Goal: Task Accomplishment & Management: Manage account settings

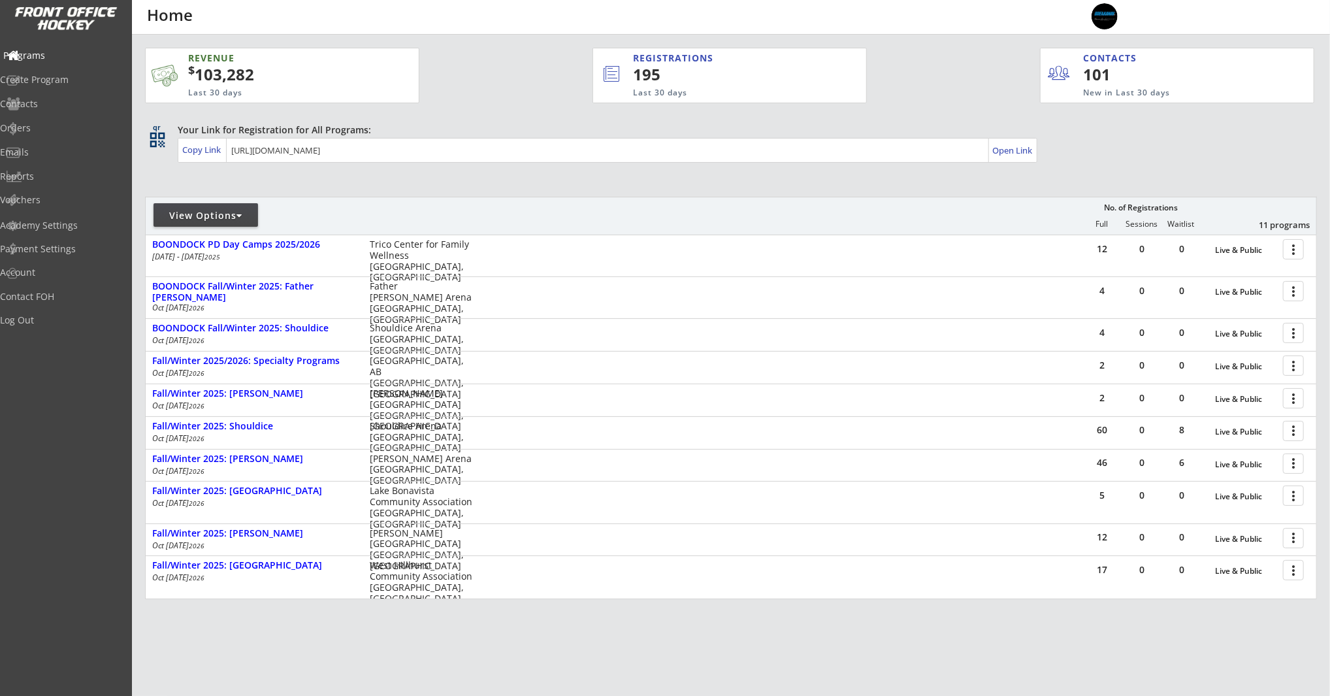
click at [71, 54] on div "Programs" at bounding box center [62, 55] width 118 height 9
click at [86, 221] on div "Academy Settings" at bounding box center [62, 225] width 118 height 9
select select ""CAD""
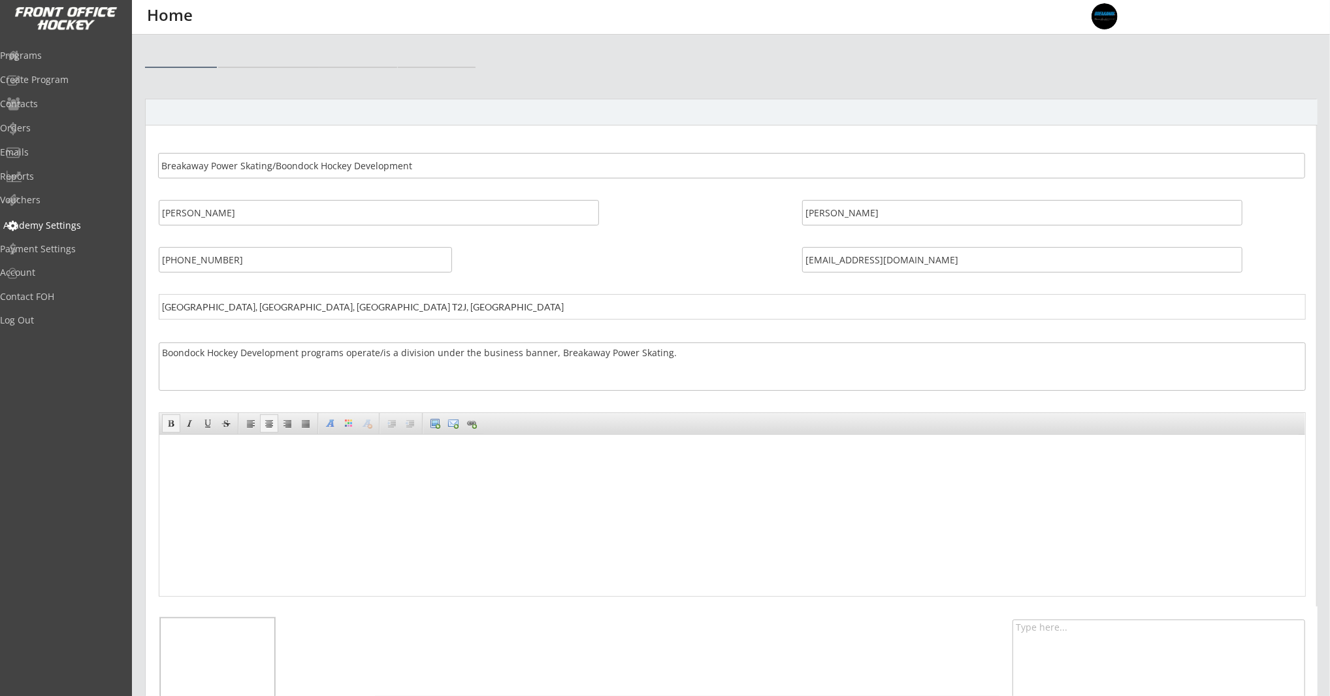
select select ""CAD""
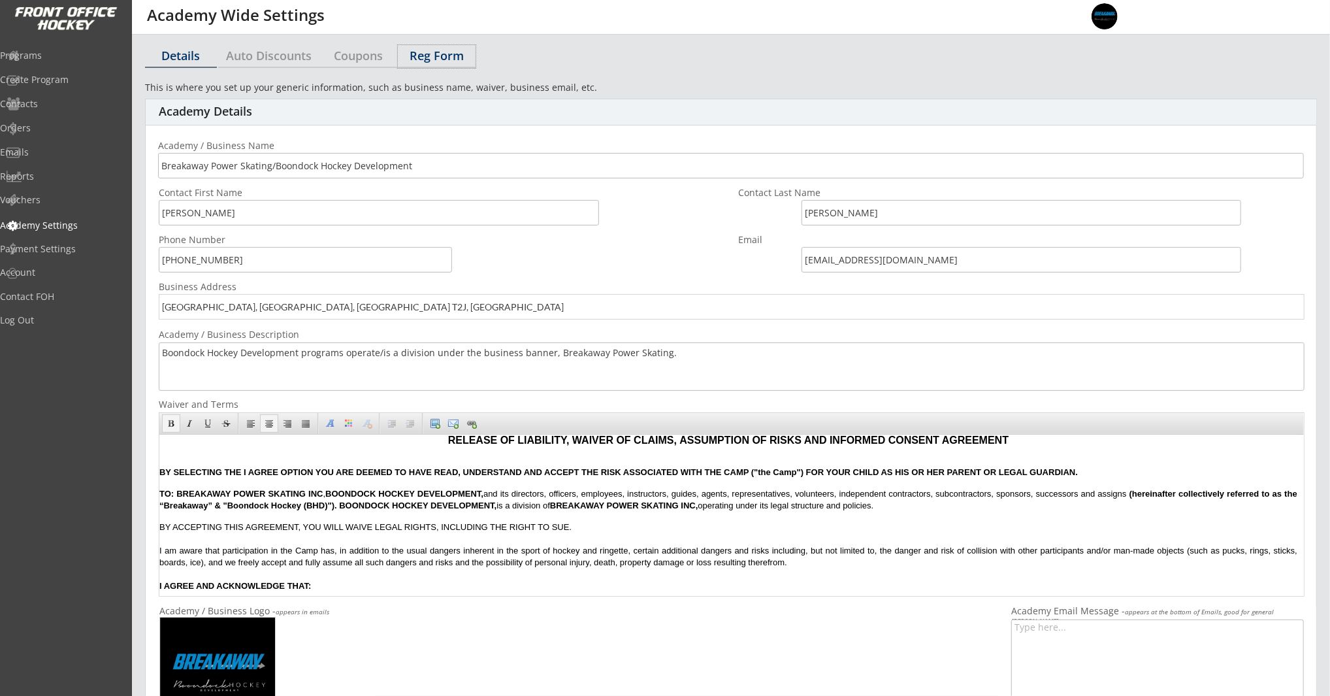
click at [437, 57] on div "Reg Form" at bounding box center [437, 56] width 78 height 12
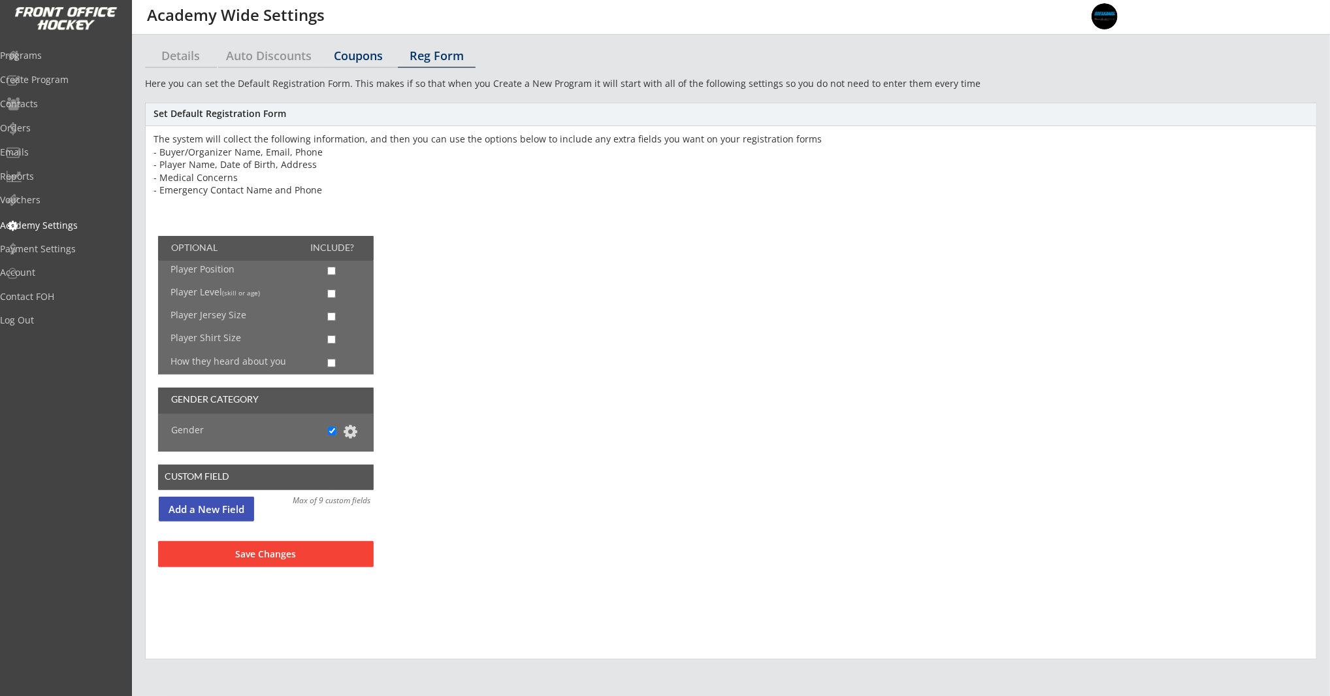
click at [326, 56] on div "Coupons" at bounding box center [358, 56] width 78 height 12
select select ""Showing all by date made""
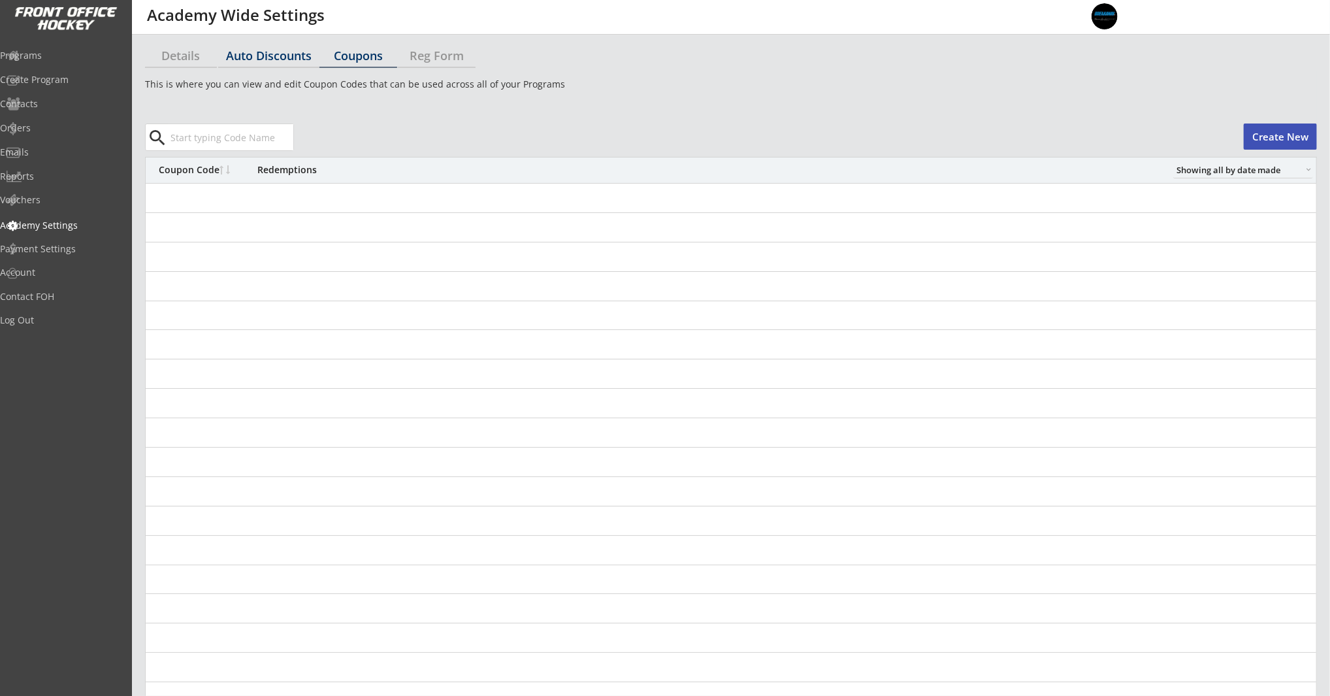
click at [279, 54] on div "Auto Discounts" at bounding box center [268, 56] width 101 height 12
select select "2"
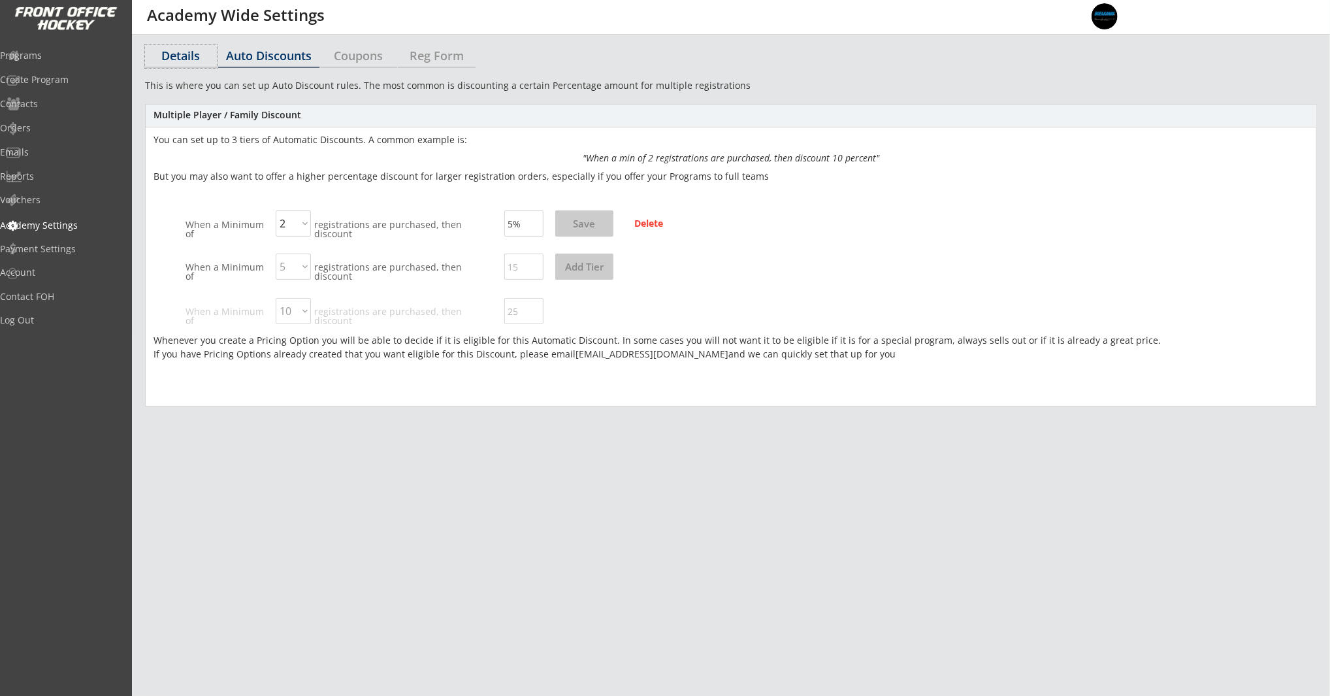
click at [190, 50] on div "Details" at bounding box center [181, 56] width 72 height 12
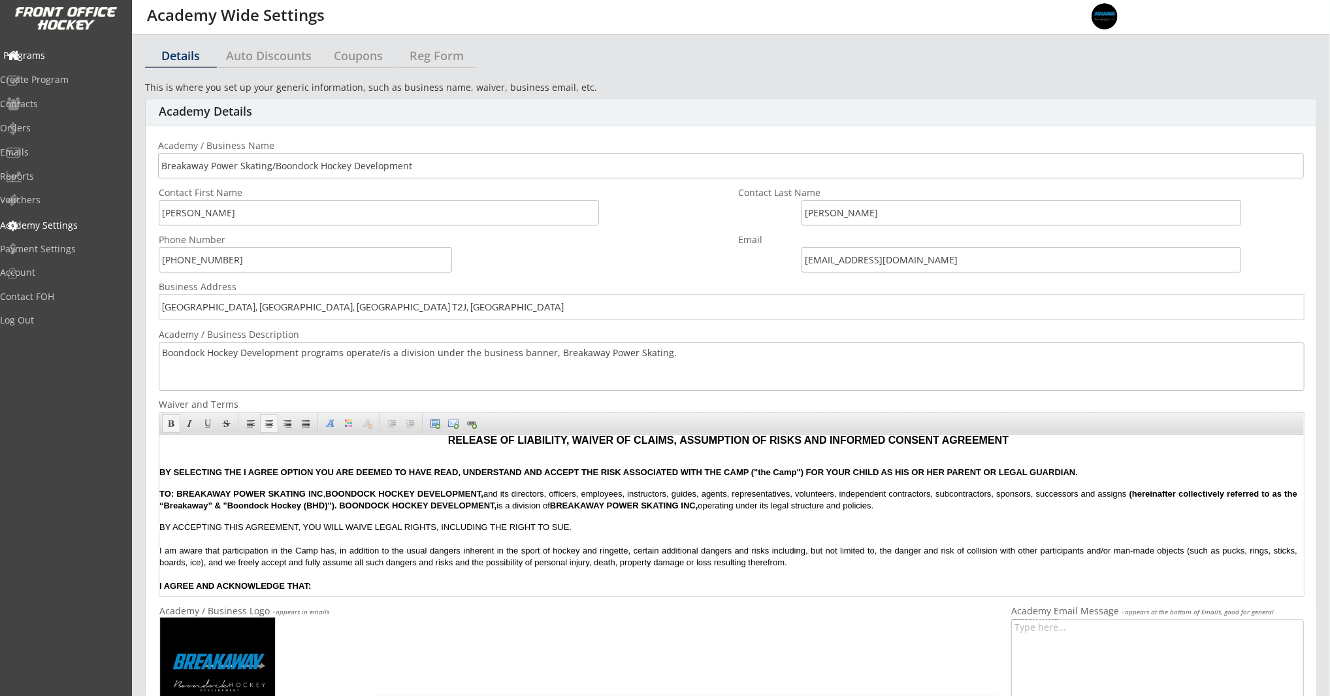
click at [61, 58] on div "Programs" at bounding box center [62, 55] width 118 height 9
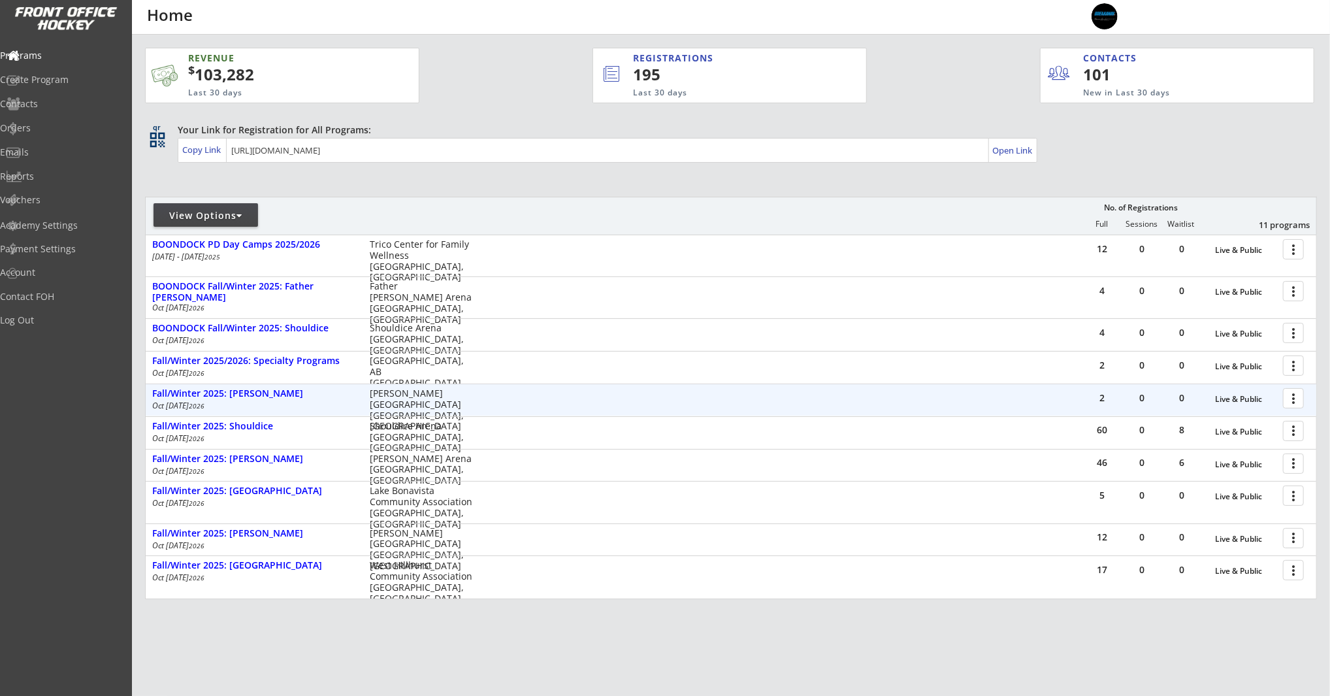
click at [1295, 399] on div at bounding box center [1295, 397] width 23 height 23
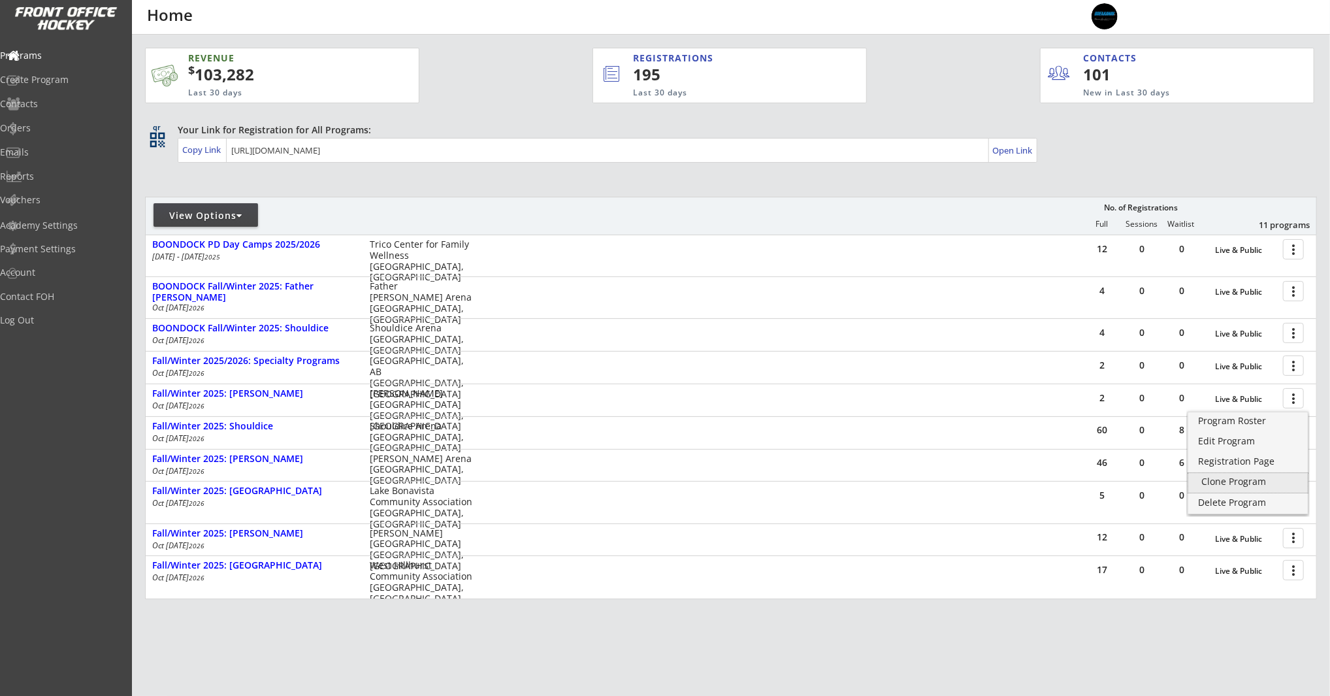
click at [1257, 482] on div "Clone Program" at bounding box center [1247, 481] width 93 height 9
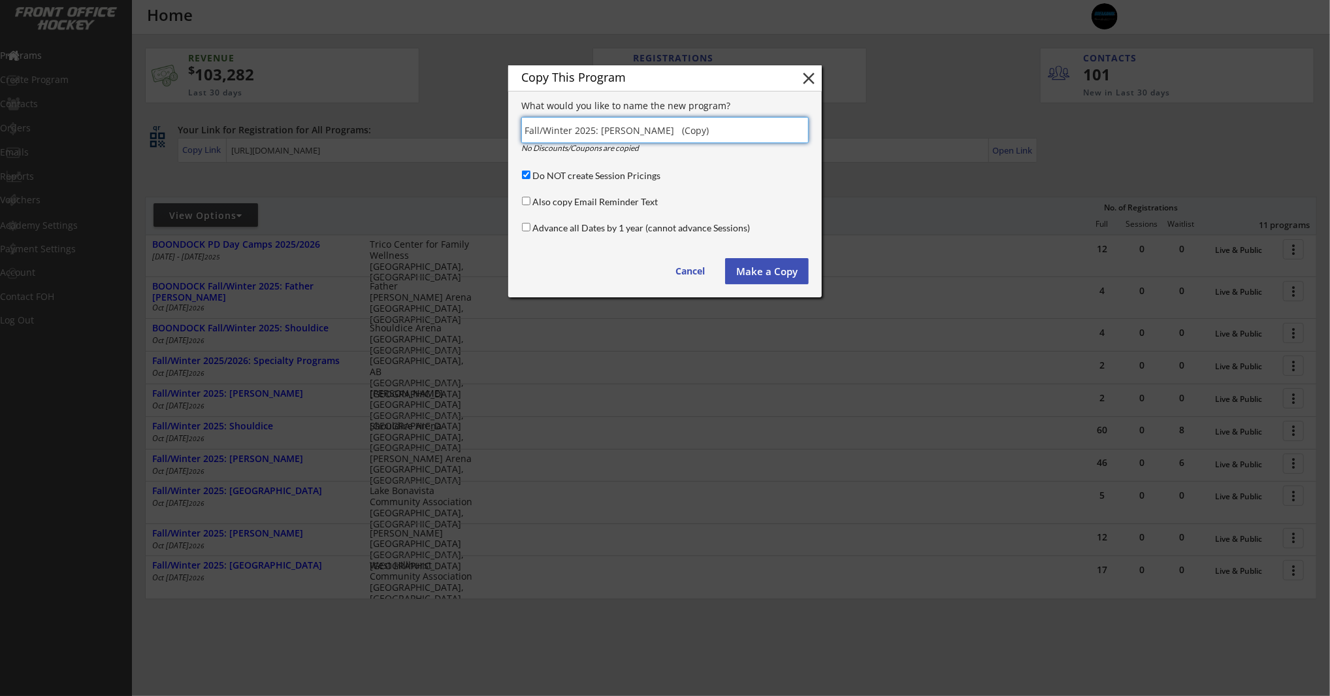
click at [719, 130] on input "input" at bounding box center [664, 130] width 287 height 26
drag, startPoint x: 721, startPoint y: 128, endPoint x: 600, endPoint y: 130, distance: 120.2
click at [600, 130] on input "input" at bounding box center [664, 130] width 287 height 26
drag, startPoint x: 636, startPoint y: 76, endPoint x: 651, endPoint y: 91, distance: 20.8
click at [642, 85] on div "Copy This Program" at bounding box center [650, 78] width 284 height 23
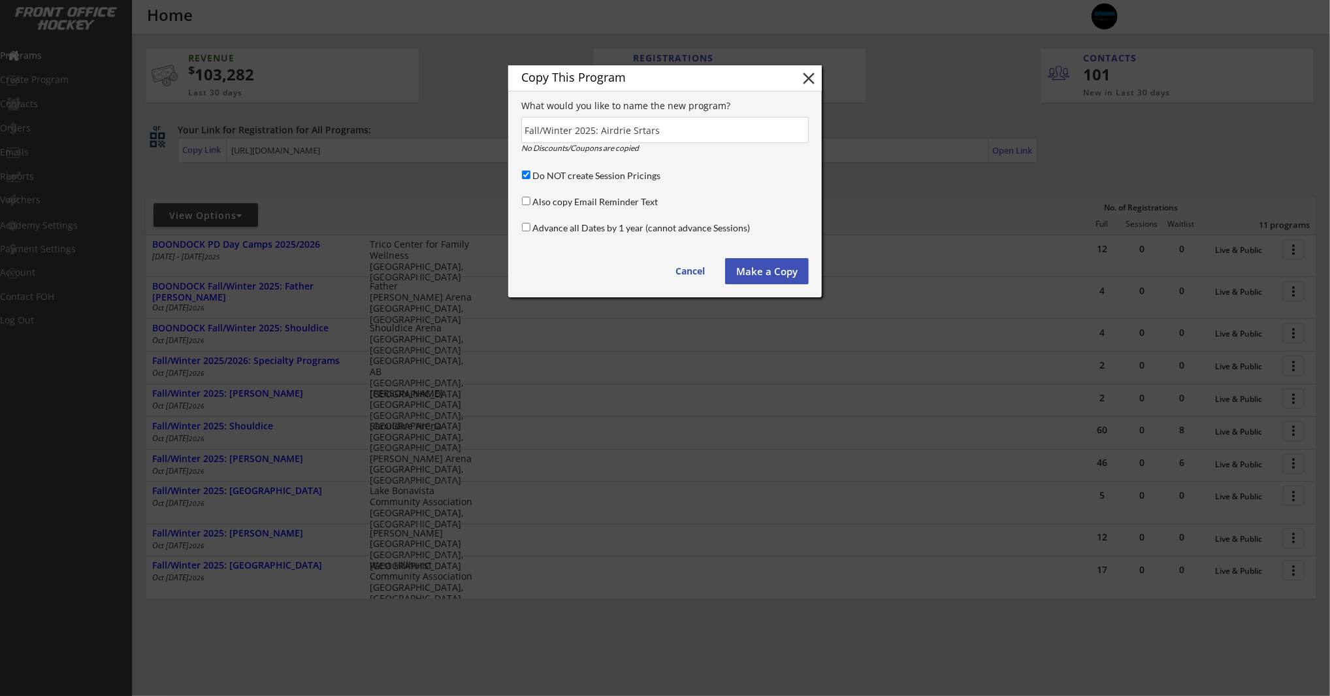
click at [668, 127] on input "input" at bounding box center [664, 130] width 287 height 26
drag, startPoint x: 669, startPoint y: 129, endPoint x: 636, endPoint y: 135, distance: 33.7
click at [636, 135] on input "input" at bounding box center [664, 130] width 287 height 26
click at [779, 269] on button "Make a Copy" at bounding box center [767, 271] width 84 height 26
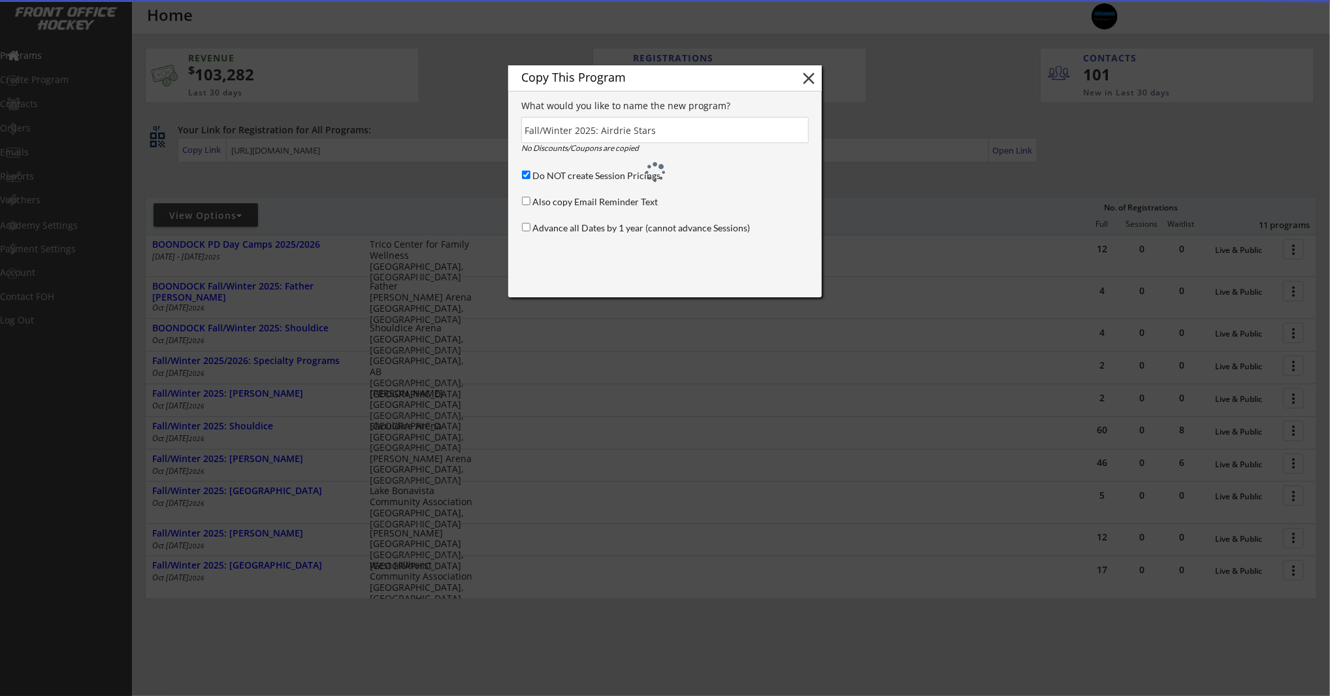
type input "(Copy)"
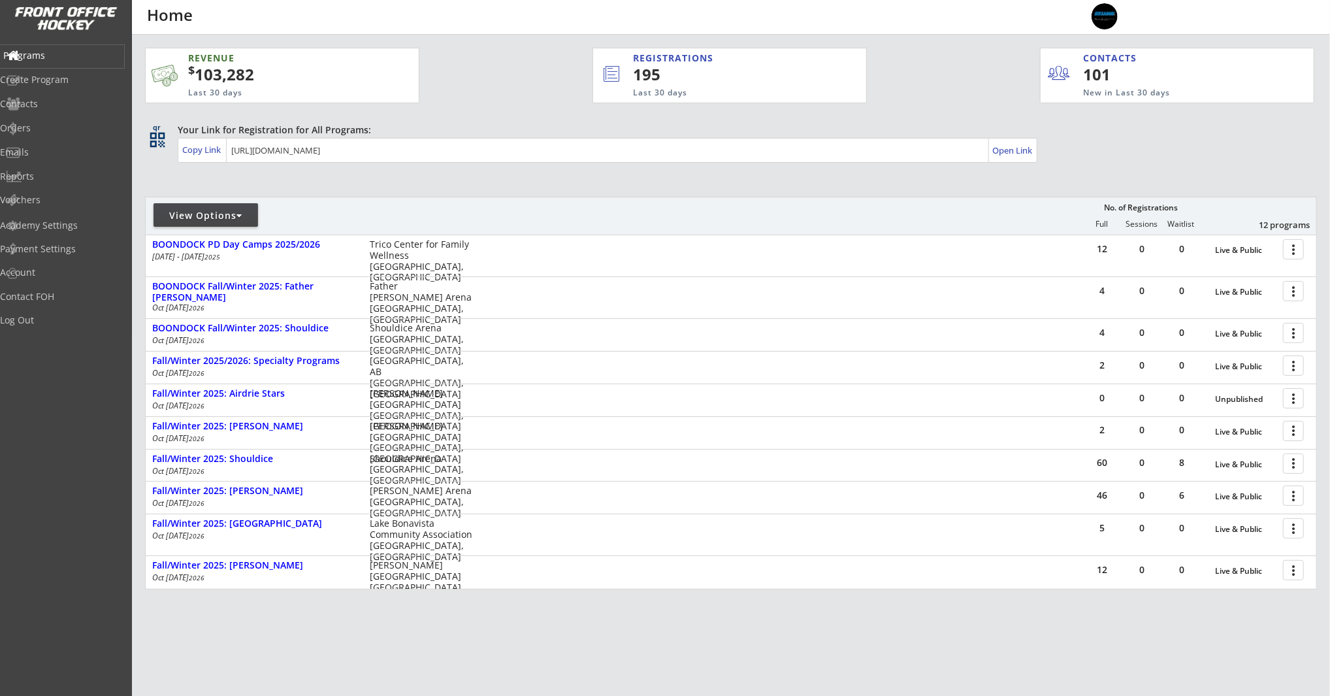
click at [57, 56] on div "Programs" at bounding box center [62, 55] width 118 height 9
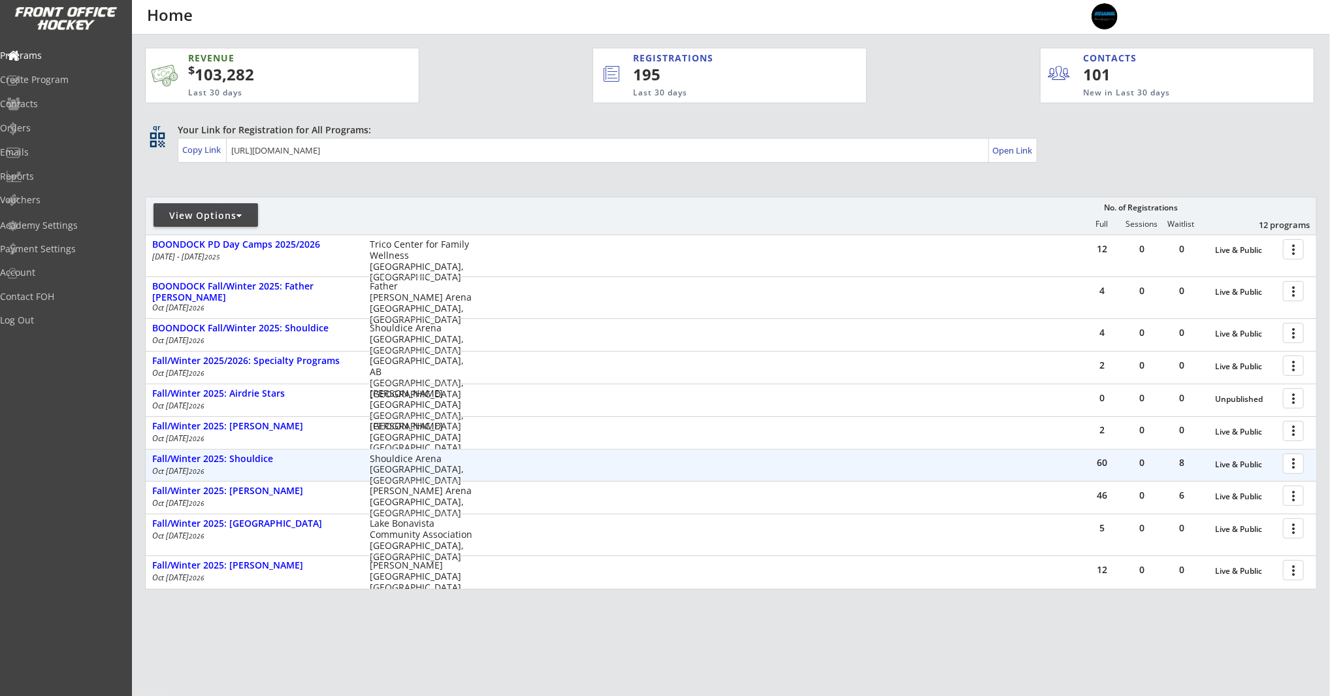
click at [1296, 464] on div at bounding box center [1295, 462] width 23 height 23
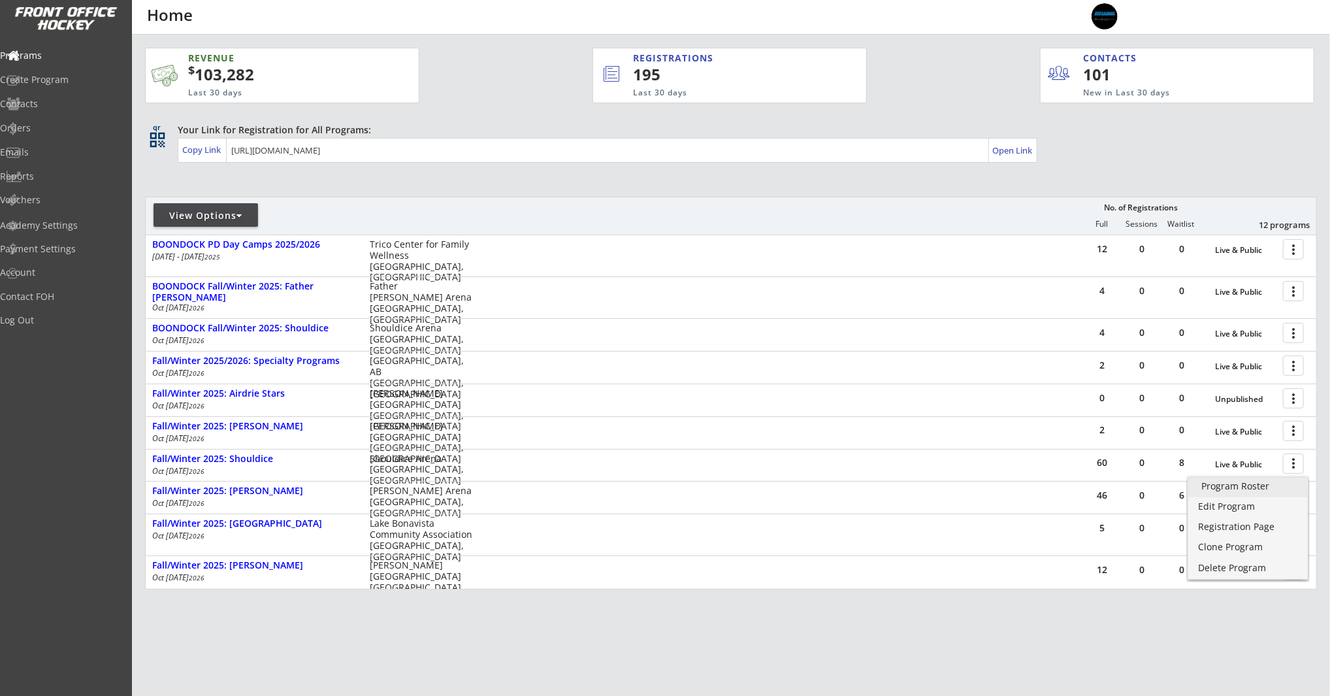
click at [1244, 489] on div "Program Roster" at bounding box center [1247, 485] width 93 height 9
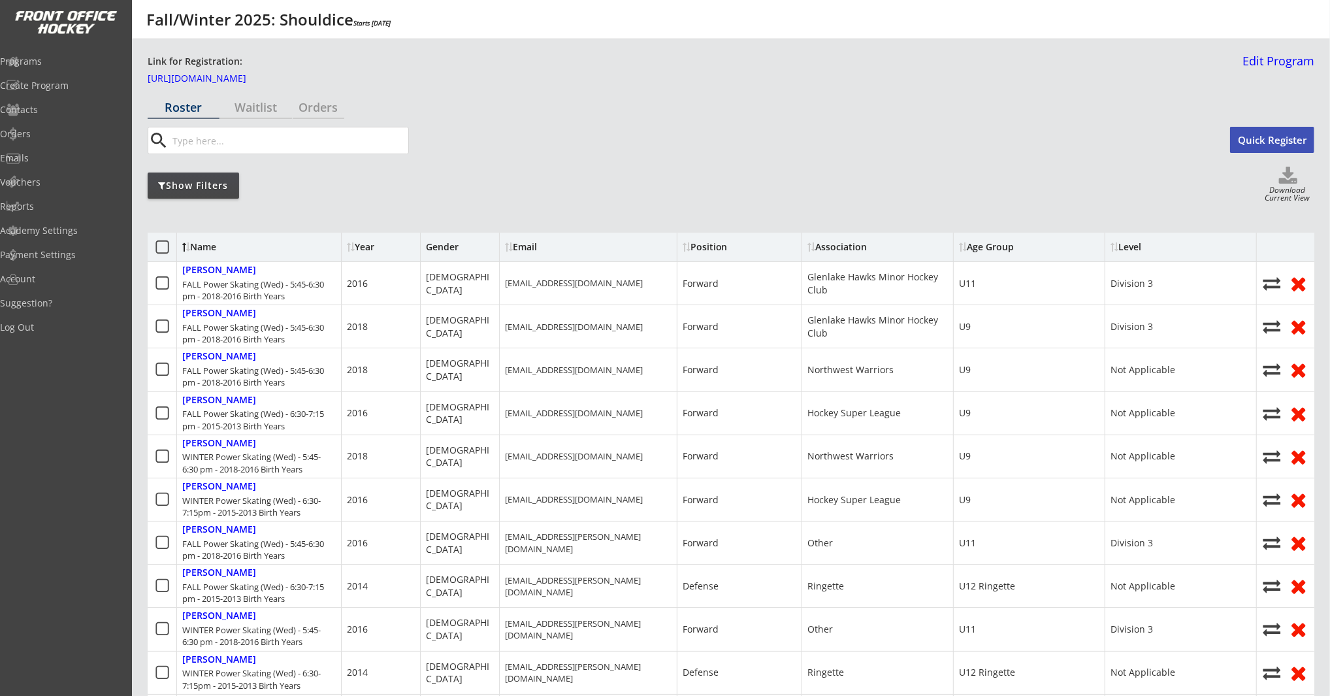
click at [1256, 136] on button "Quick Register" at bounding box center [1272, 140] width 84 height 26
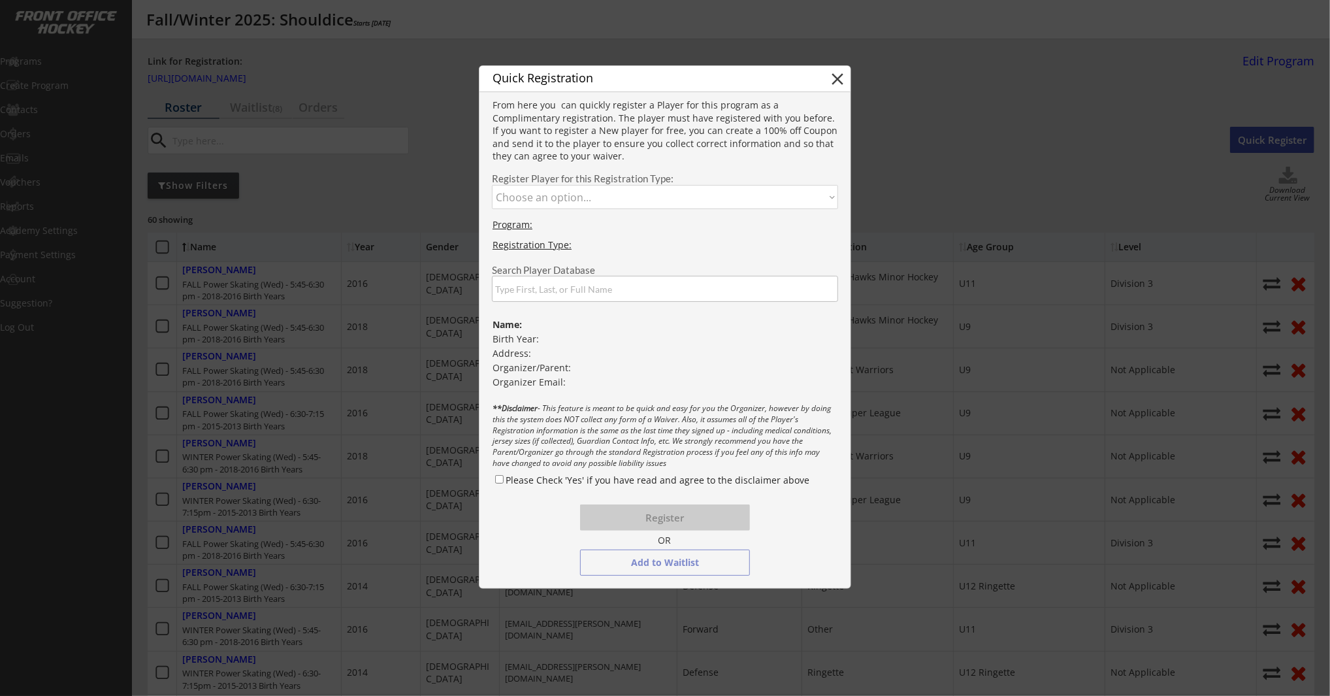
click at [611, 191] on select "Choose an option... FALL Power Skating (Wed) - 5:45-6:30 pm - 2018-2016 Birth Y…" at bounding box center [665, 197] width 346 height 24
select select ""1348695171700984260__LOOKUP__1755791265144x211531098905378800""
click at [492, 185] on select "Choose an option... FALL Power Skating (Wed) - 5:45-6:30 pm - 2018-2016 Birth Y…" at bounding box center [665, 197] width 346 height 24
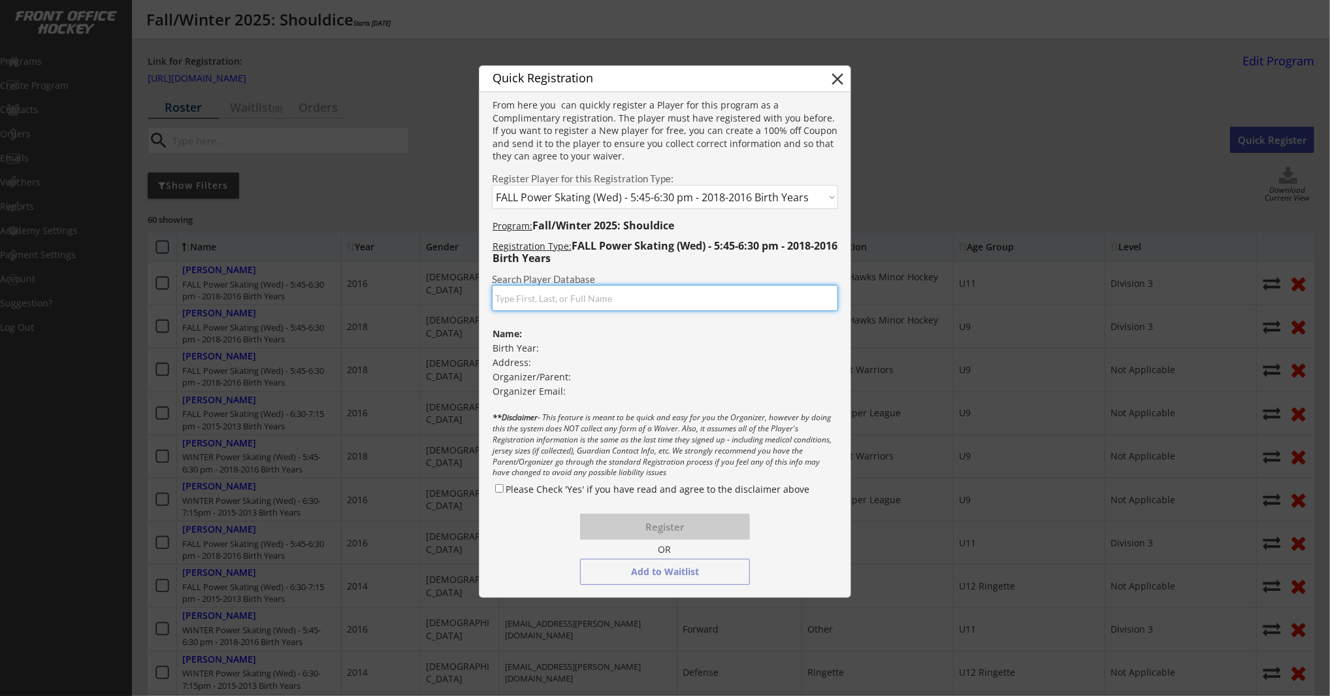
click at [629, 295] on input "input" at bounding box center [665, 298] width 346 height 26
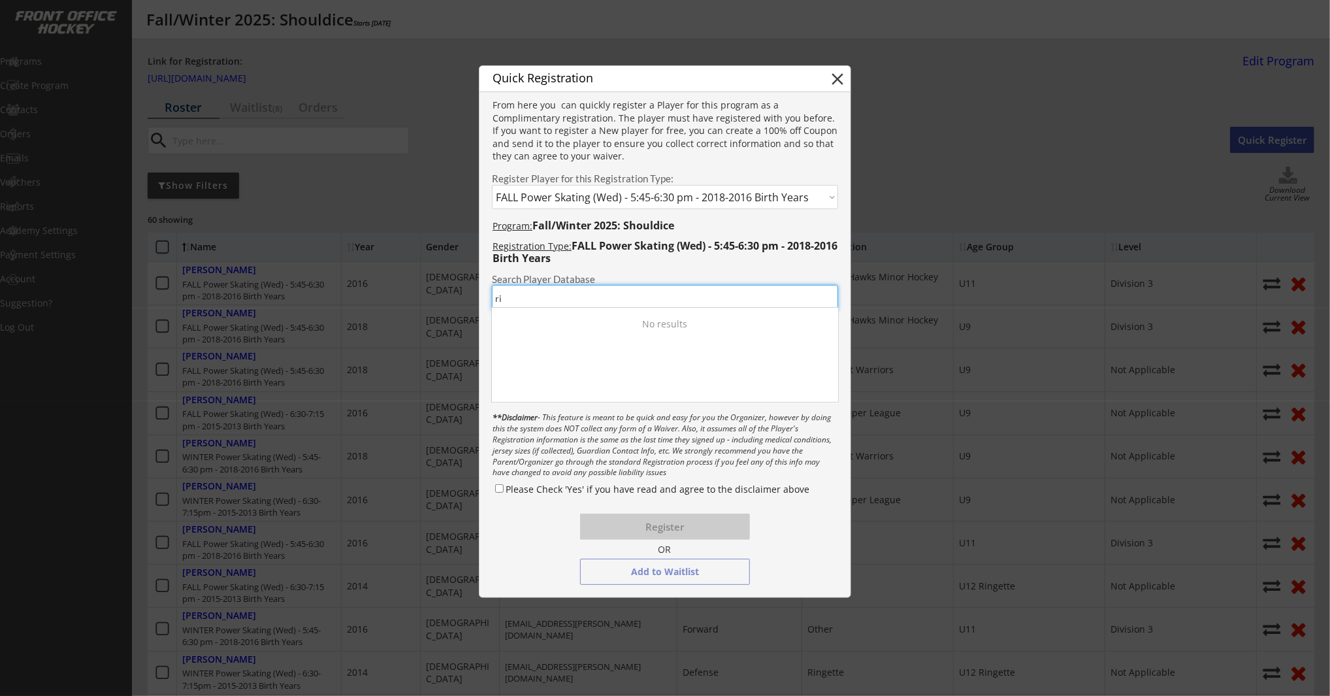
type input "r"
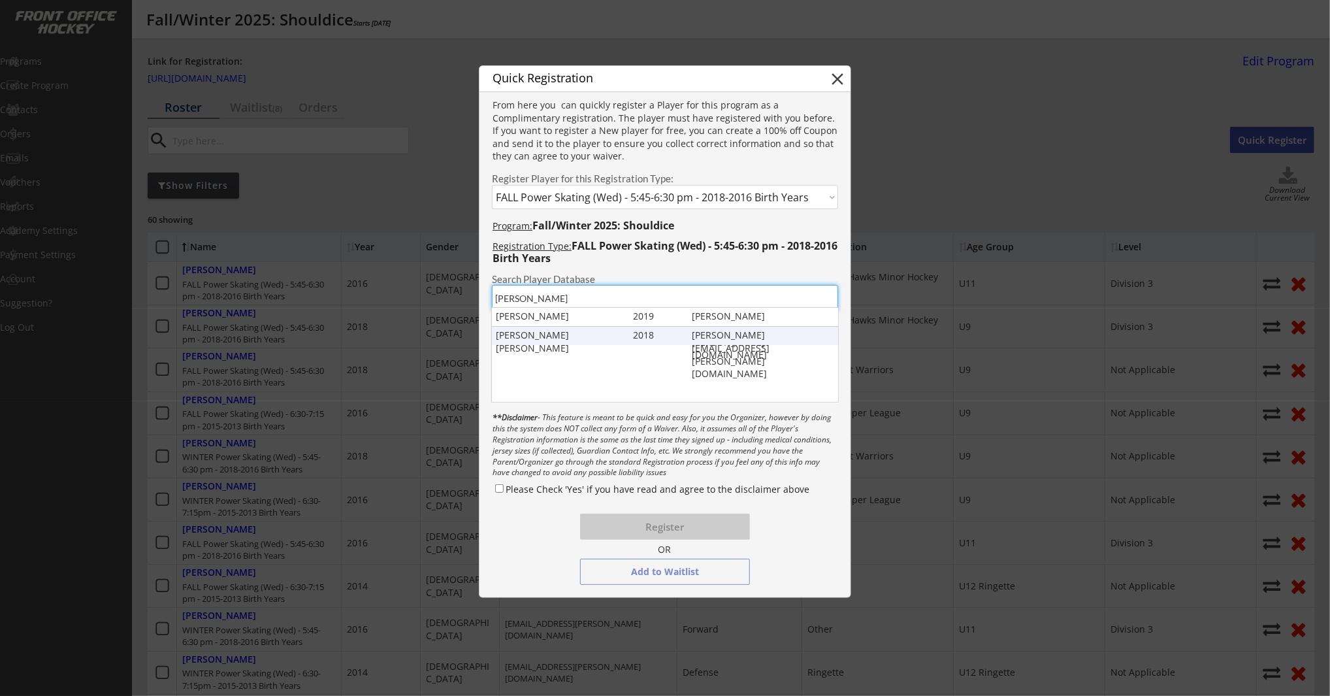
type input "gotch"
click at [676, 339] on div "2018" at bounding box center [656, 335] width 47 height 13
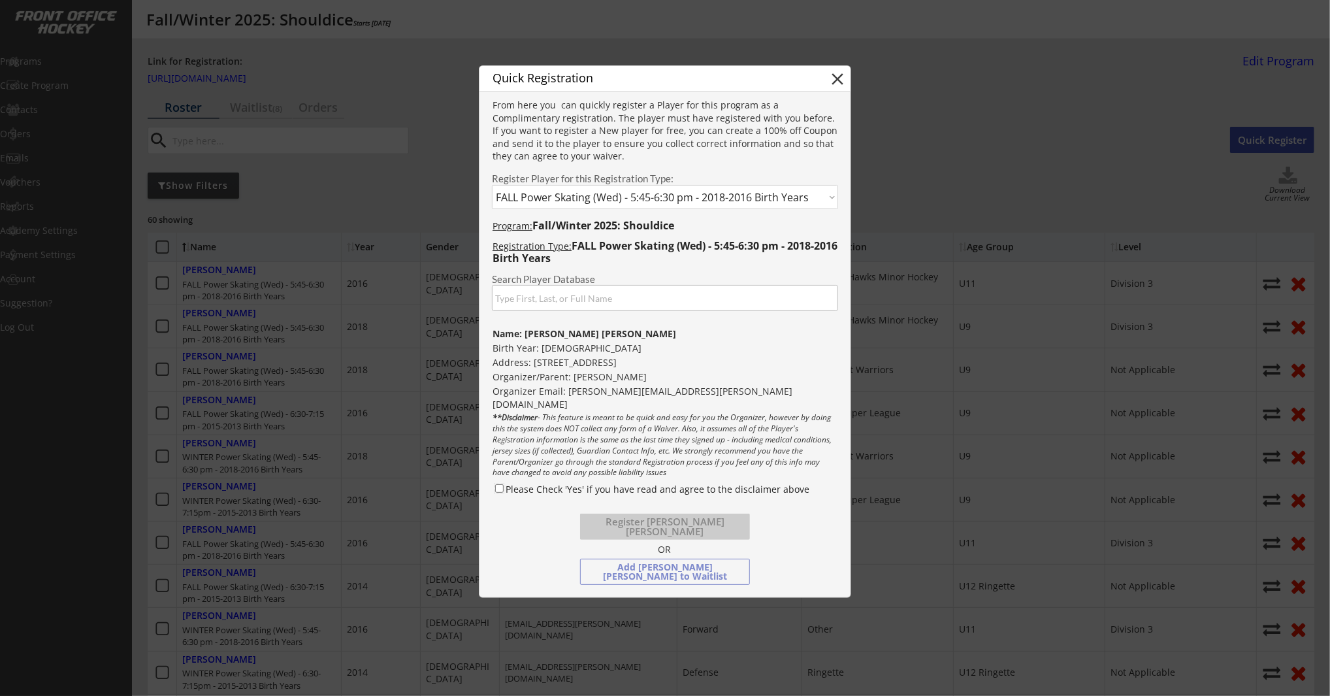
click at [498, 488] on input "Please Check 'Yes' if you have read and agree to the disclaimer above" at bounding box center [499, 488] width 8 height 8
checkbox input "true"
click at [668, 525] on button "Register Ryder Gotch" at bounding box center [665, 526] width 170 height 26
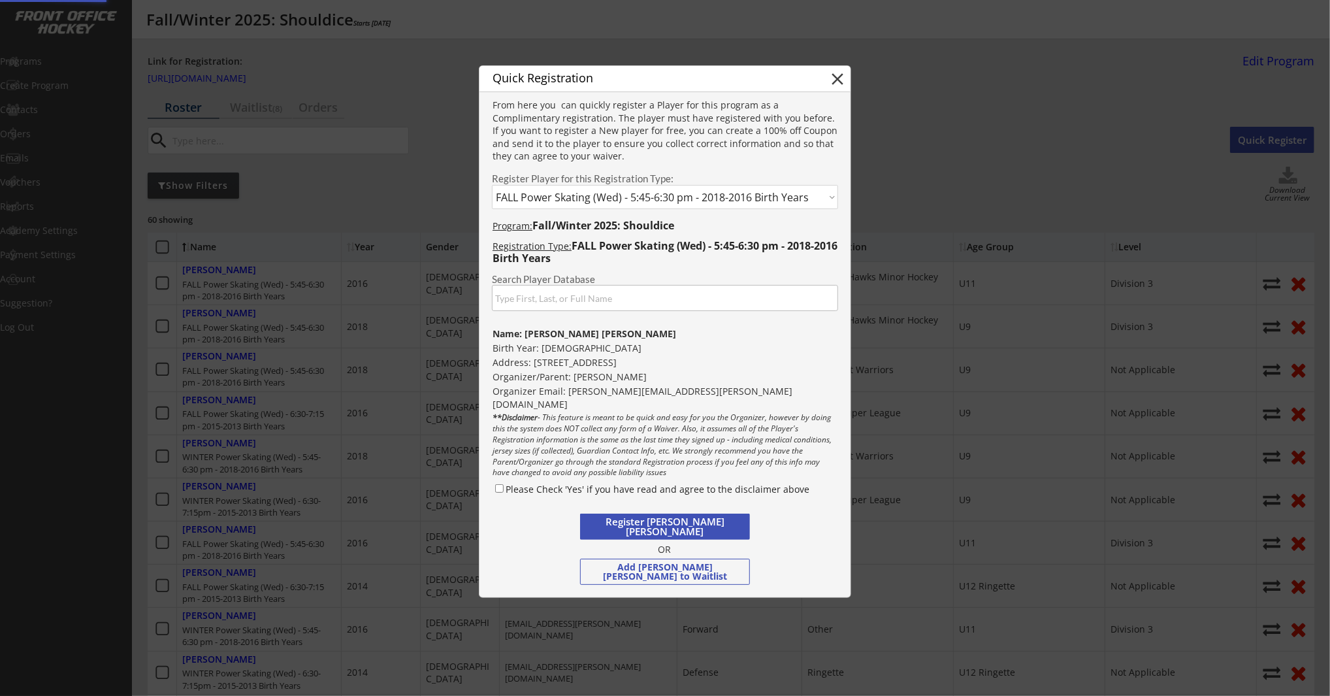
select select ""PLACEHOLDER_1427118222253""
checkbox input "false"
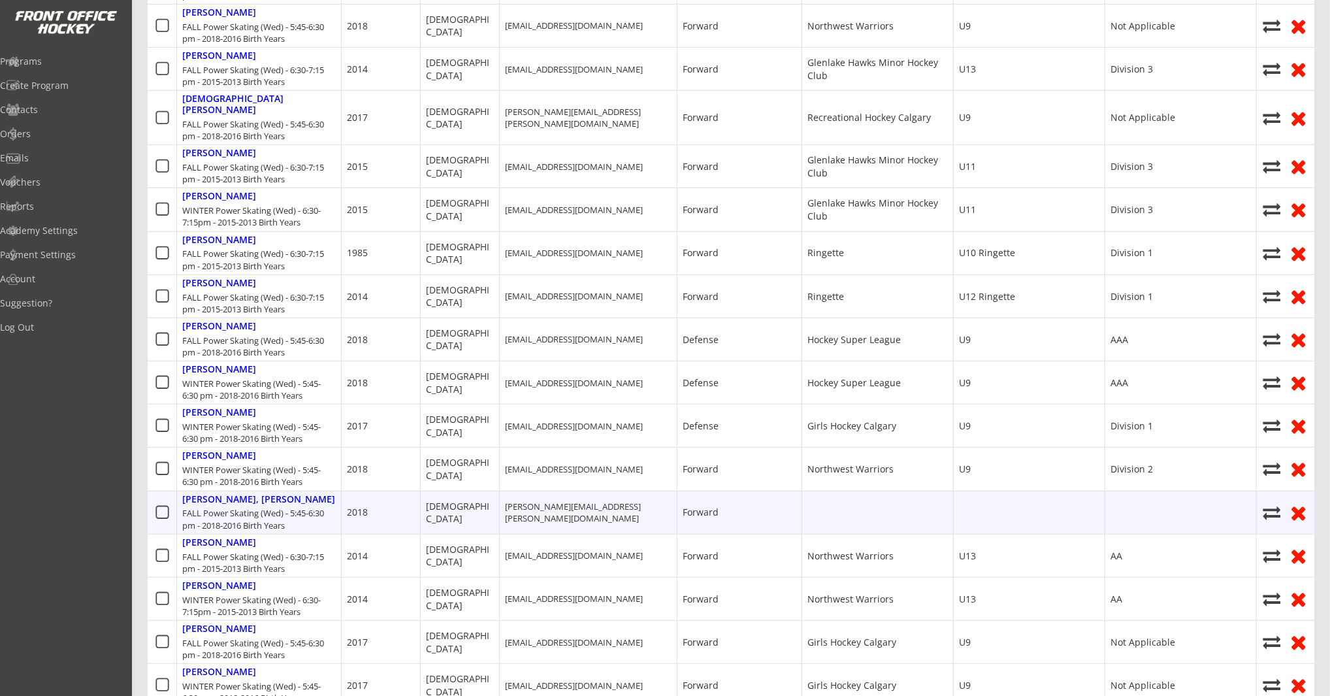
scroll to position [783, 0]
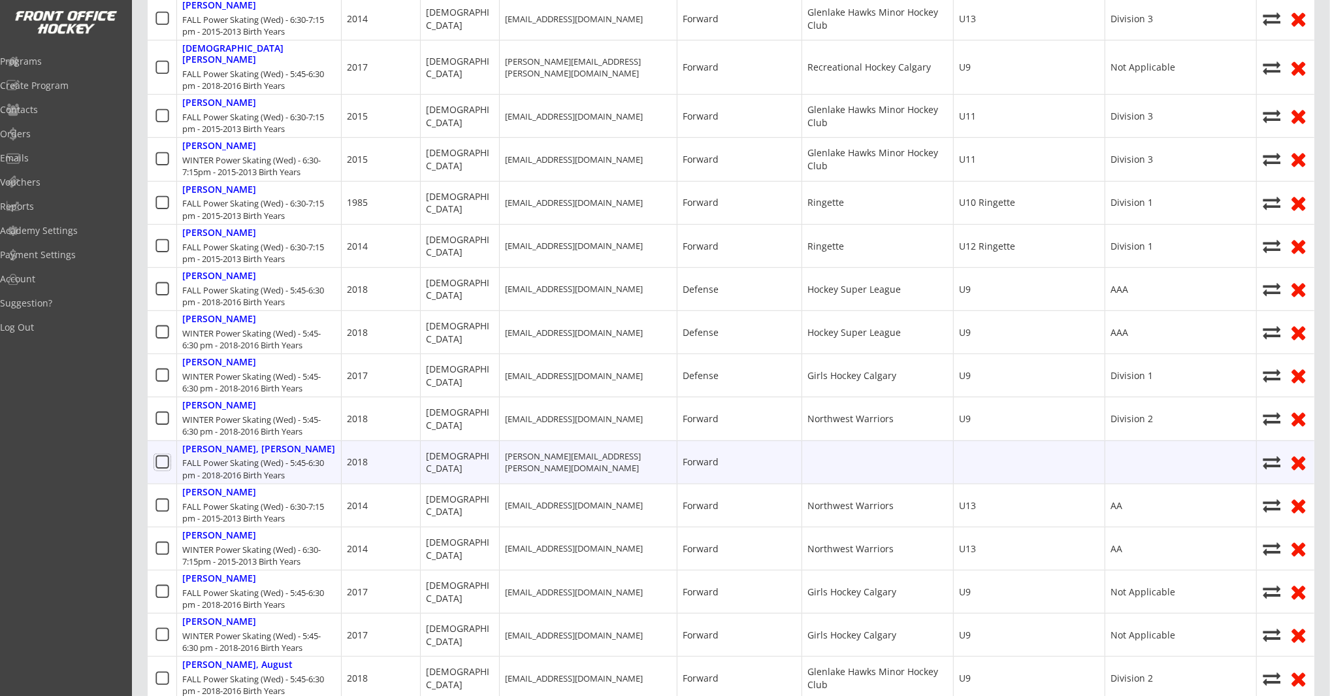
click at [161, 454] on icon at bounding box center [162, 462] width 16 height 16
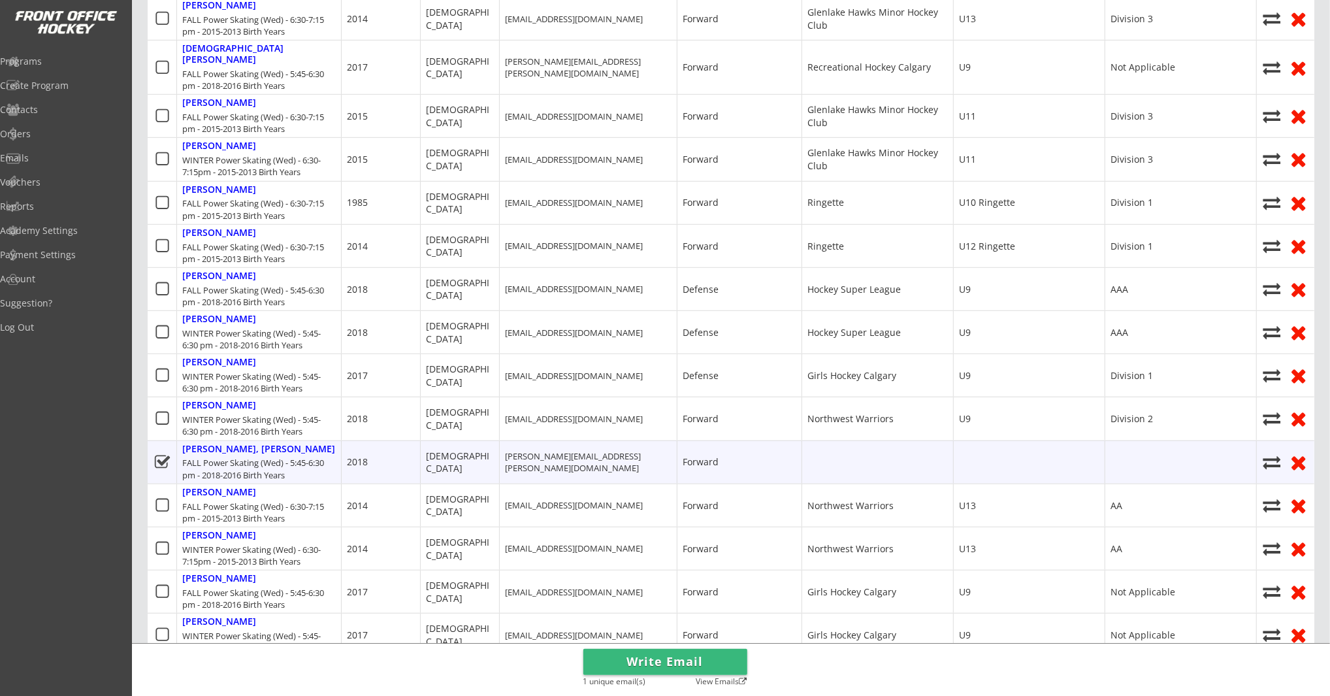
drag, startPoint x: 163, startPoint y: 447, endPoint x: 174, endPoint y: 444, distance: 10.8
click at [163, 454] on icon at bounding box center [162, 462] width 16 height 16
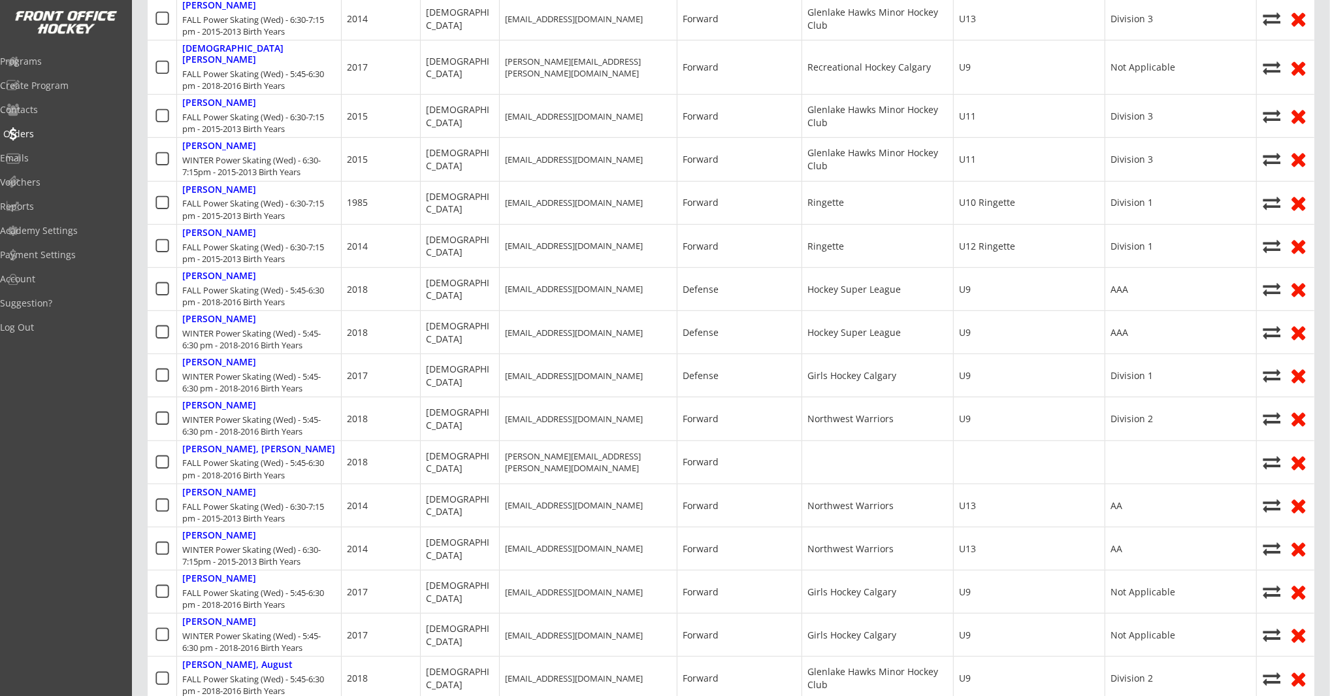
click at [43, 135] on div "Orders" at bounding box center [62, 133] width 118 height 9
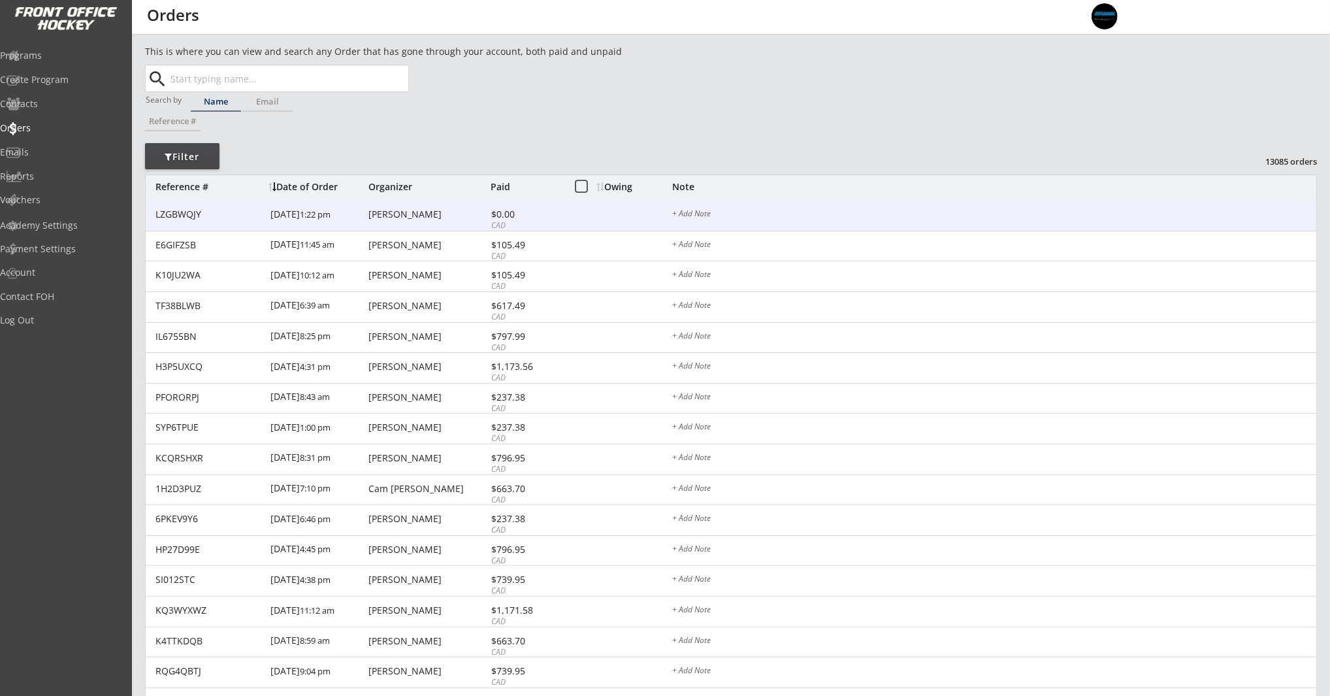
click at [547, 213] on div "$0.00" at bounding box center [526, 214] width 70 height 9
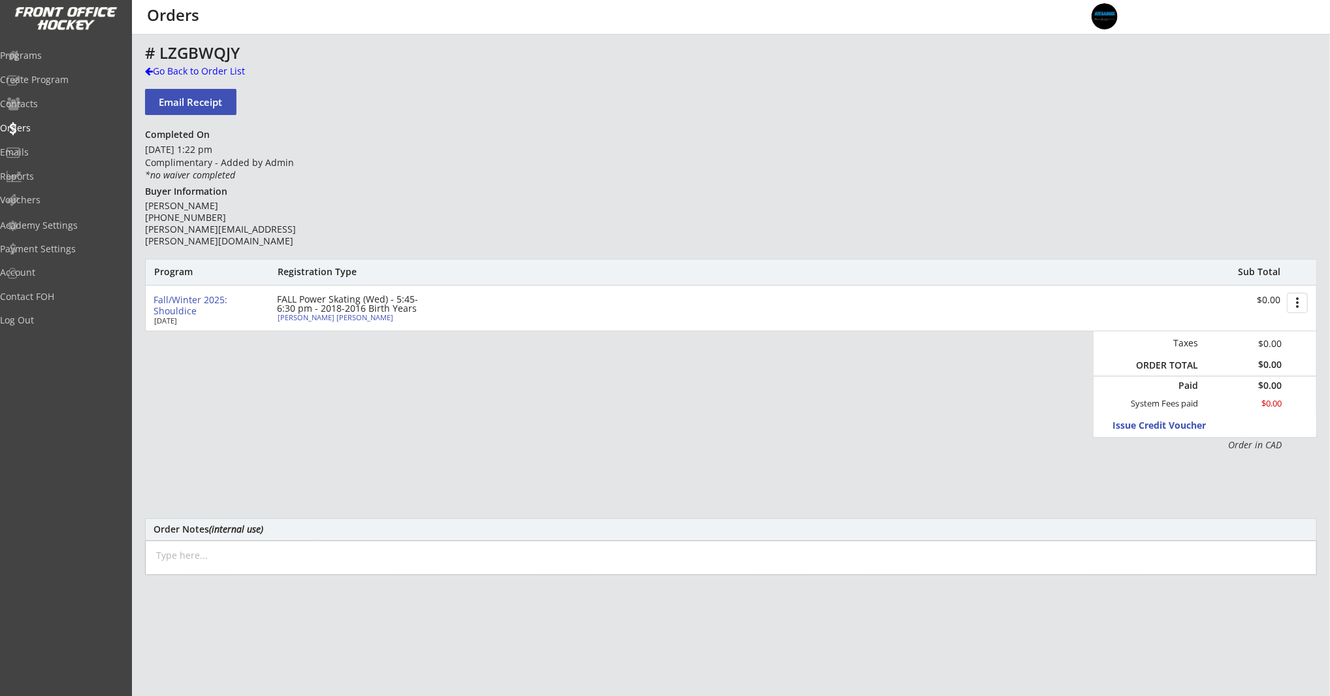
click at [1292, 303] on button "more_vert" at bounding box center [1297, 303] width 21 height 20
click at [1286, 325] on div "Change Owing" at bounding box center [1247, 326] width 93 height 9
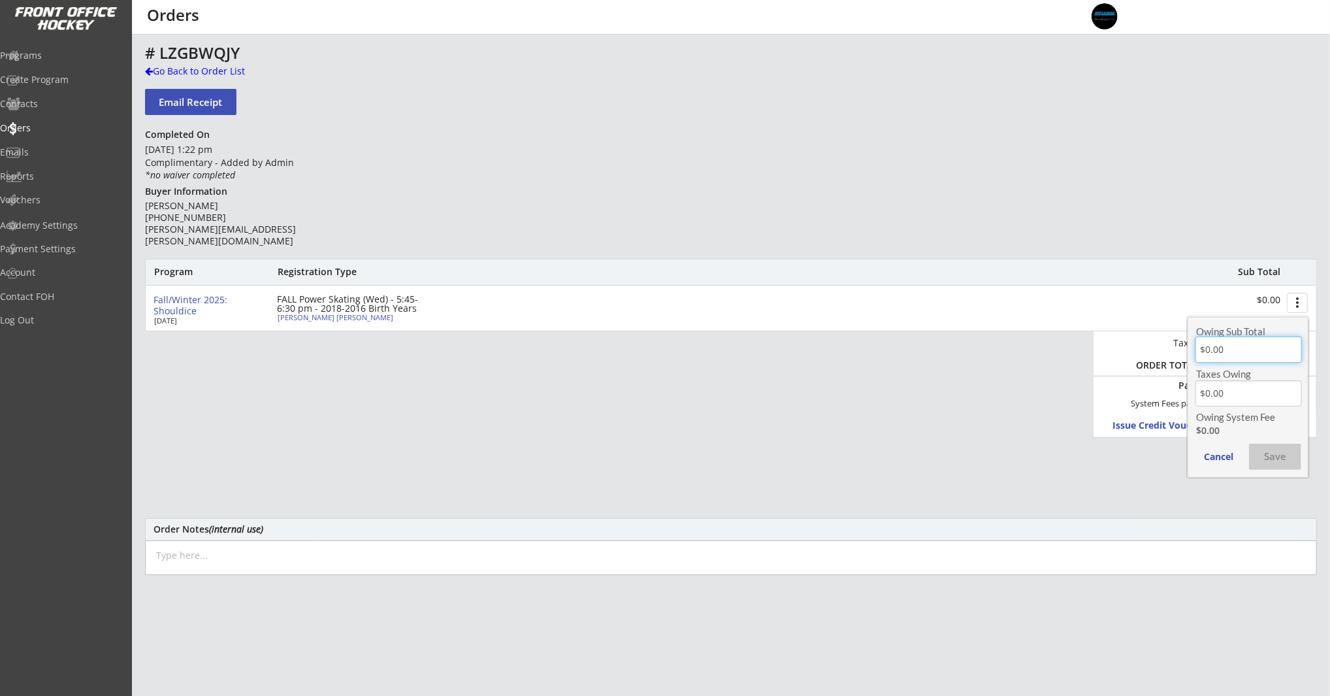
click at [1250, 352] on input "input" at bounding box center [1249, 349] width 106 height 26
drag, startPoint x: 1255, startPoint y: 351, endPoint x: 1183, endPoint y: 348, distance: 72.0
click at [1183, 348] on body "This is where you can view and search any Order that has gone through your acco…" at bounding box center [665, 348] width 1330 height 696
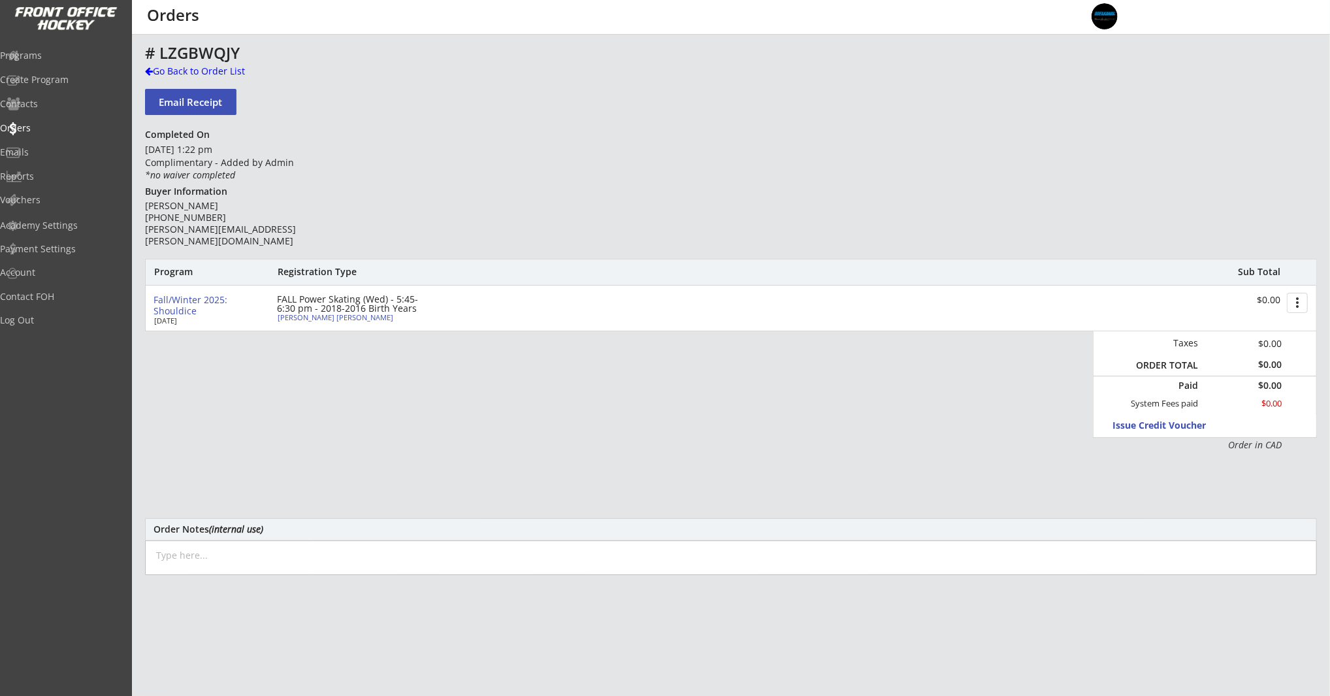
click at [1301, 299] on button "more_vert" at bounding box center [1297, 303] width 21 height 20
click at [1268, 328] on div "Change Owing" at bounding box center [1247, 326] width 93 height 9
click at [1253, 348] on input "input" at bounding box center [1249, 349] width 106 height 26
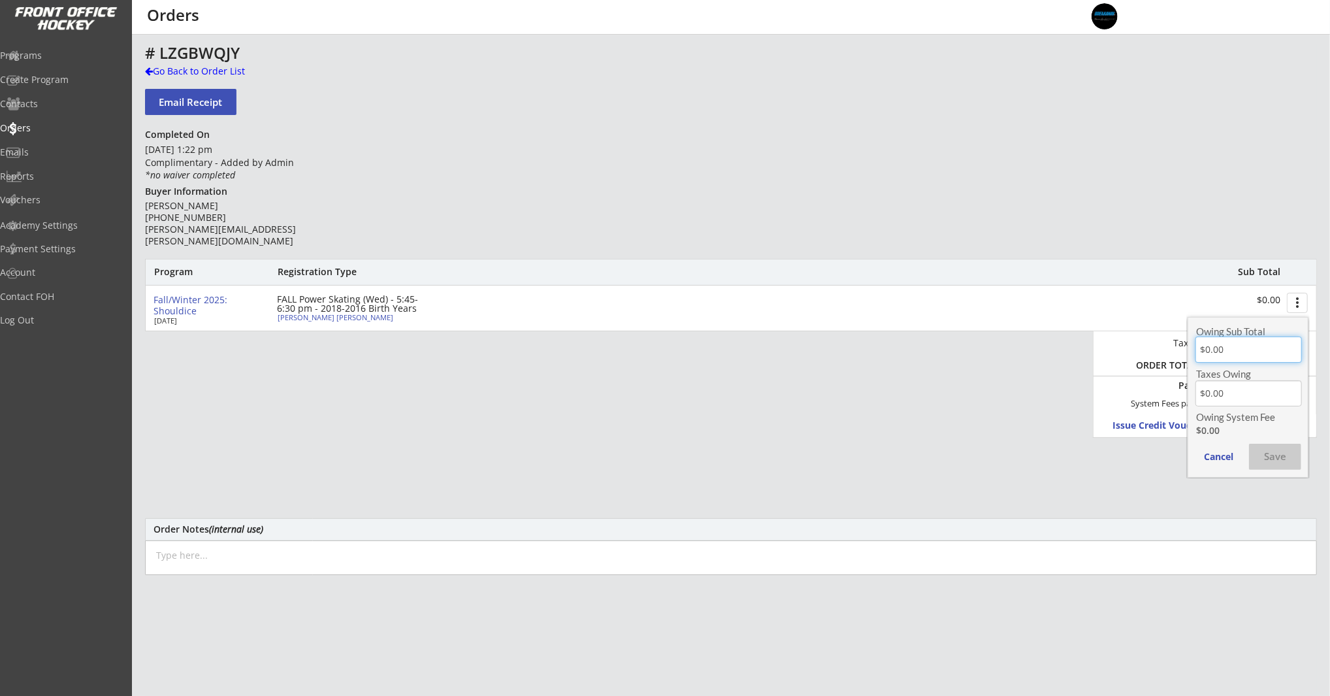
drag, startPoint x: 1253, startPoint y: 348, endPoint x: 1192, endPoint y: 342, distance: 61.0
click at [1192, 342] on div "Owing Sub Total Taxes Owing Owing System Fee $0.00 Cancel Save" at bounding box center [1248, 397] width 121 height 161
type input "$701.99"
click at [1234, 389] on input "input" at bounding box center [1249, 393] width 106 height 26
drag, startPoint x: 1222, startPoint y: 391, endPoint x: 1198, endPoint y: 389, distance: 25.0
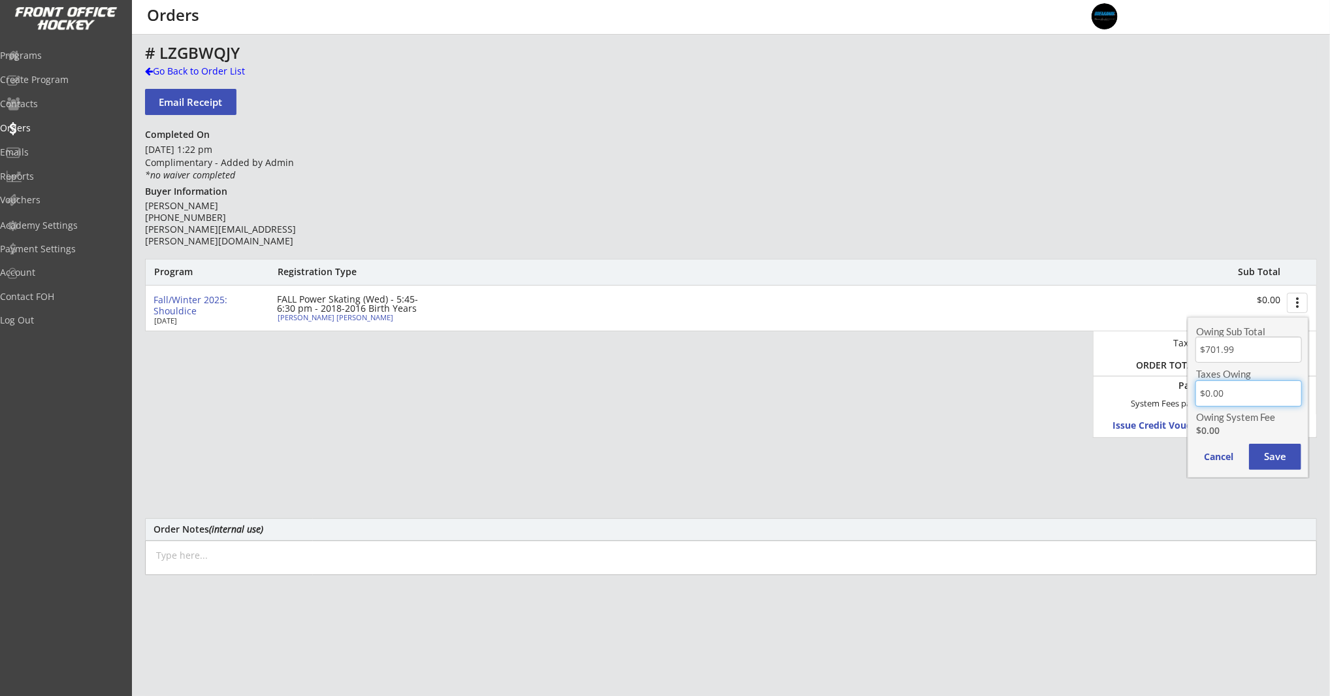
click at [1197, 393] on input "input" at bounding box center [1249, 393] width 106 height 26
type input "$35.10"
click at [1237, 415] on div "Owing System Fee" at bounding box center [1245, 417] width 99 height 10
click at [1273, 459] on button "Save" at bounding box center [1275, 457] width 52 height 26
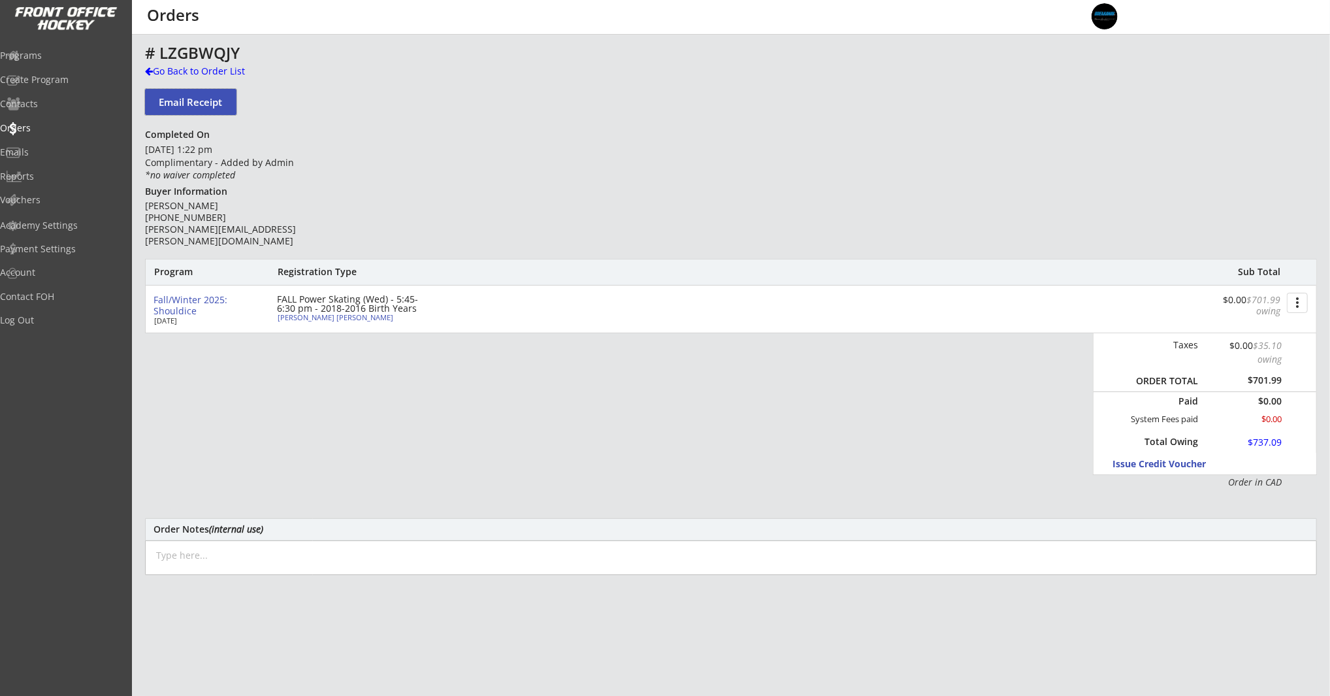
click at [208, 104] on button "Email Receipt" at bounding box center [190, 102] width 91 height 26
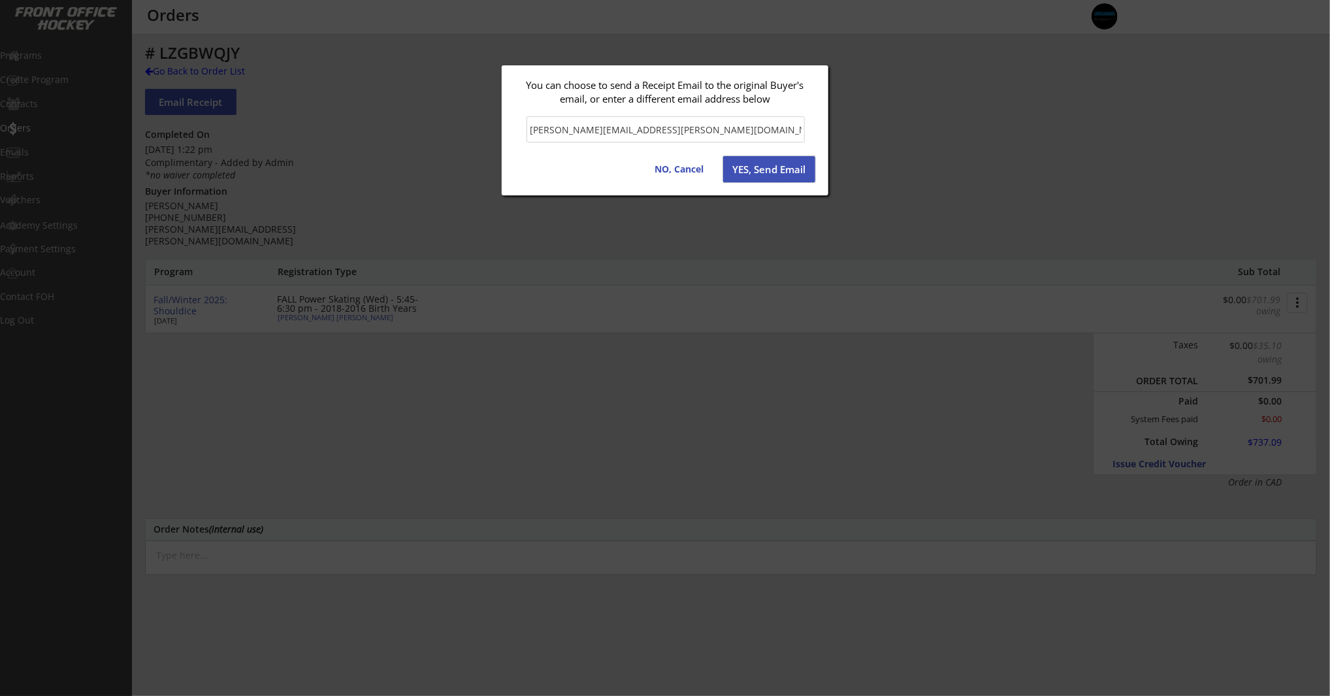
click at [772, 170] on button "YES, Send Email" at bounding box center [769, 169] width 92 height 26
